Goal: Transaction & Acquisition: Purchase product/service

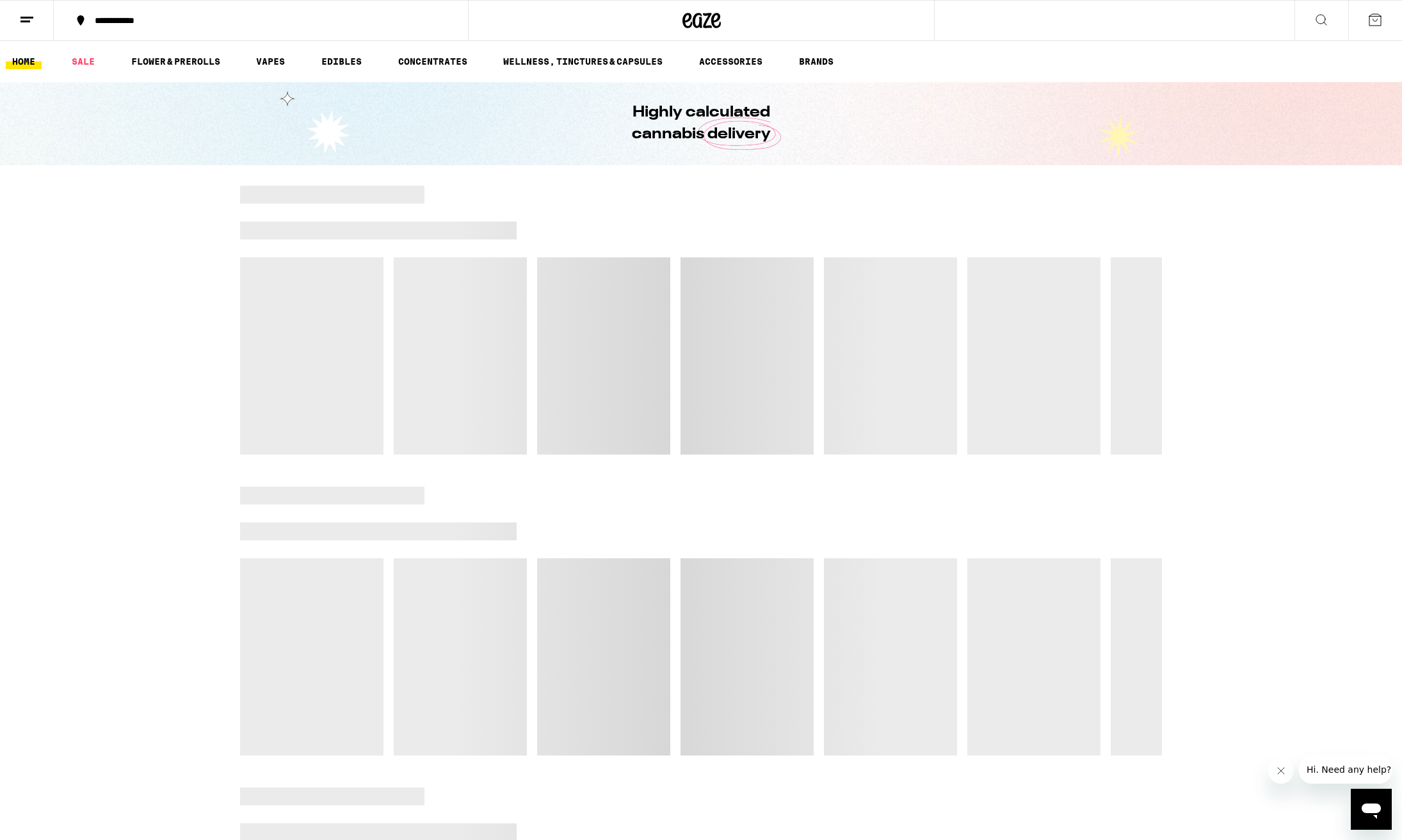
click at [95, 269] on div at bounding box center [701, 319] width 1402 height 269
